Goal: Information Seeking & Learning: Learn about a topic

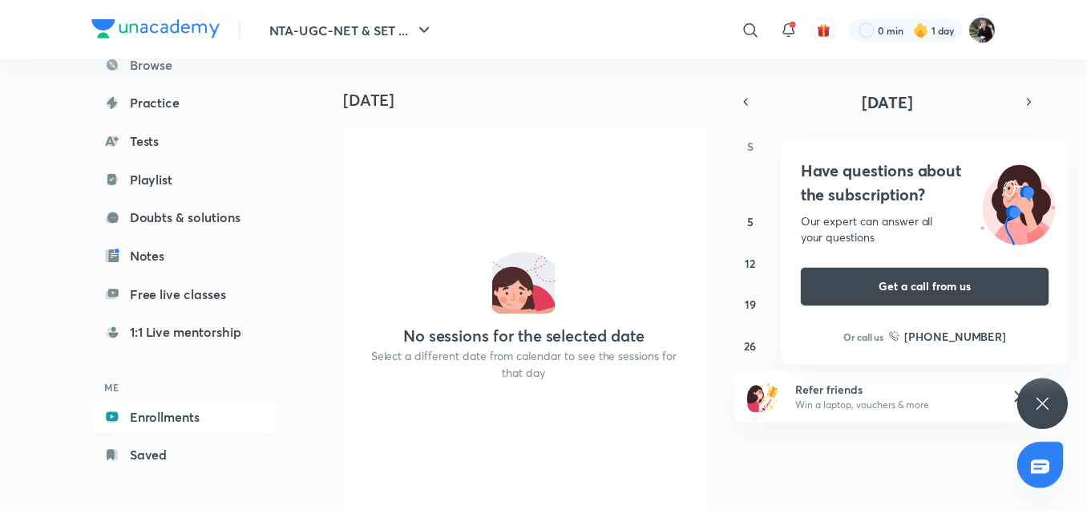
scroll to position [131, 0]
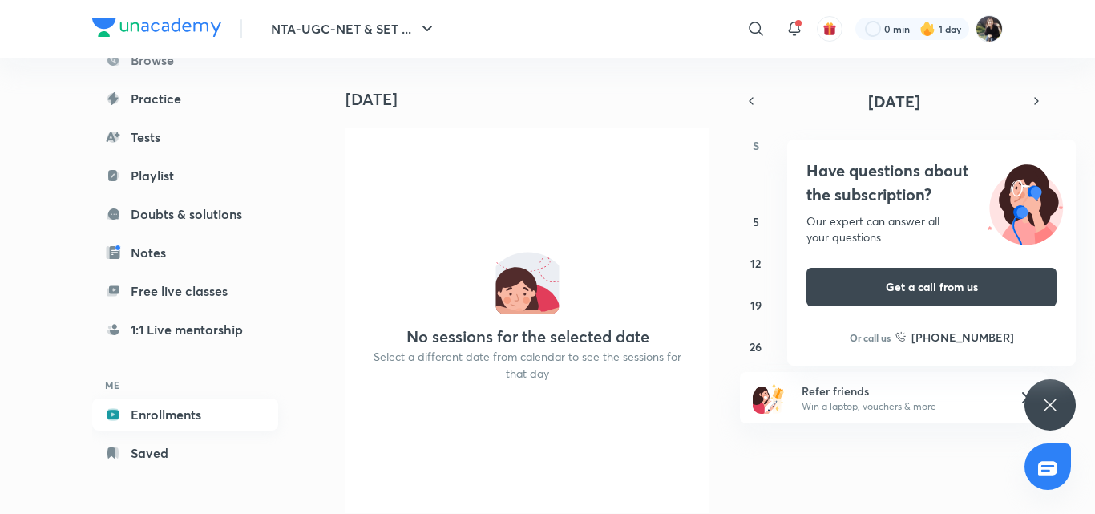
click at [186, 419] on link "Enrollments" at bounding box center [185, 415] width 186 height 32
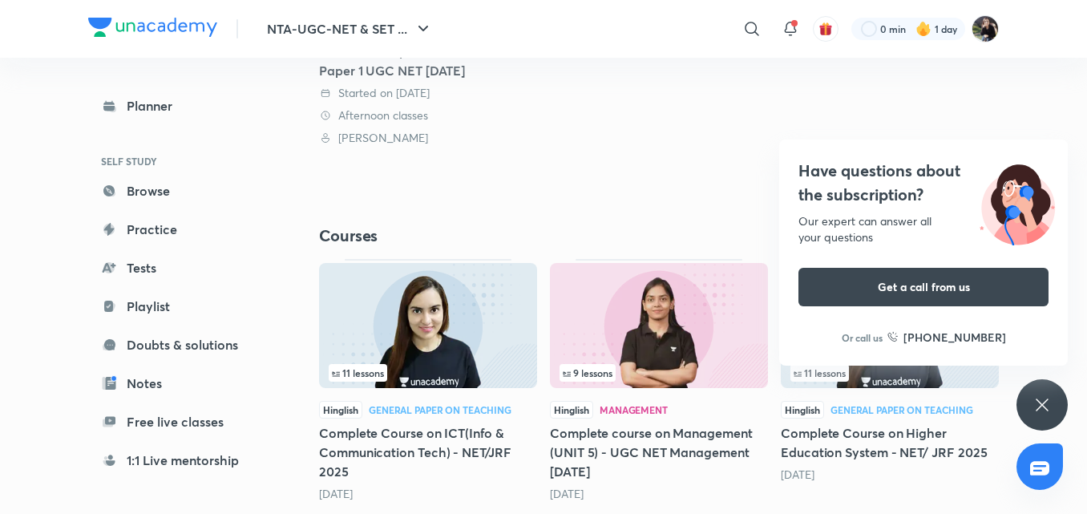
scroll to position [430, 0]
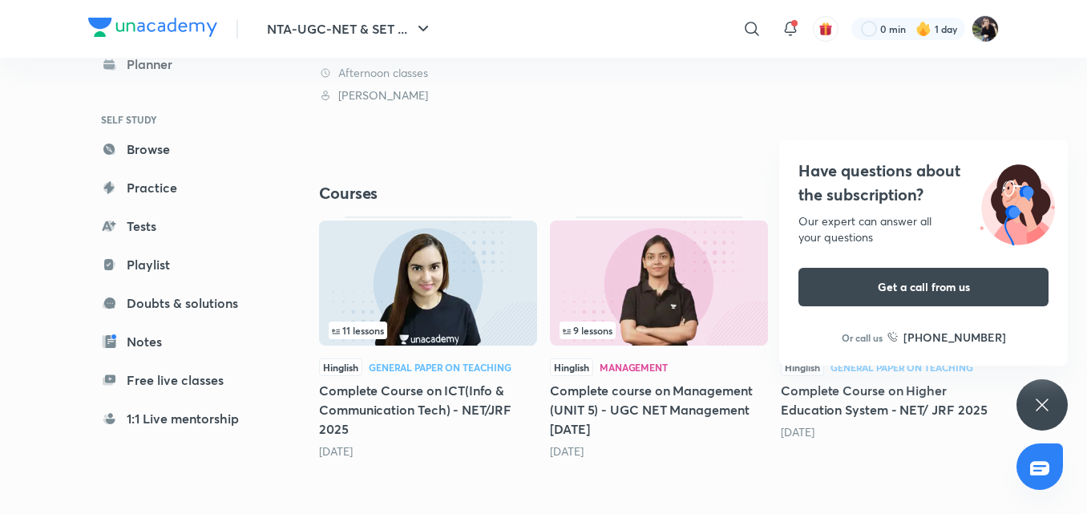
click at [686, 276] on img at bounding box center [659, 282] width 218 height 125
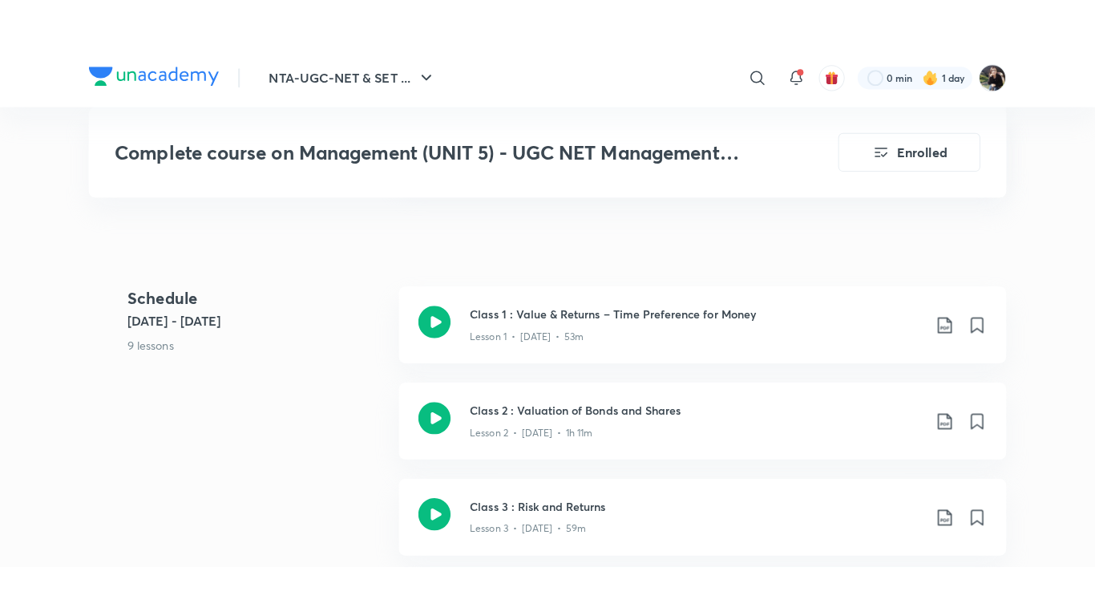
scroll to position [898, 0]
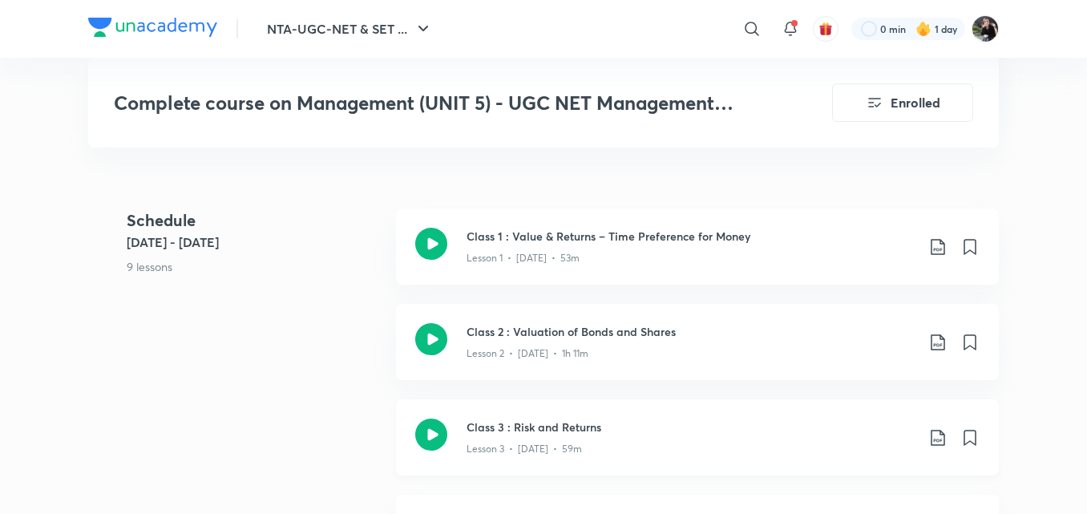
click at [431, 432] on icon at bounding box center [431, 435] width 32 height 32
